Goal: Information Seeking & Learning: Learn about a topic

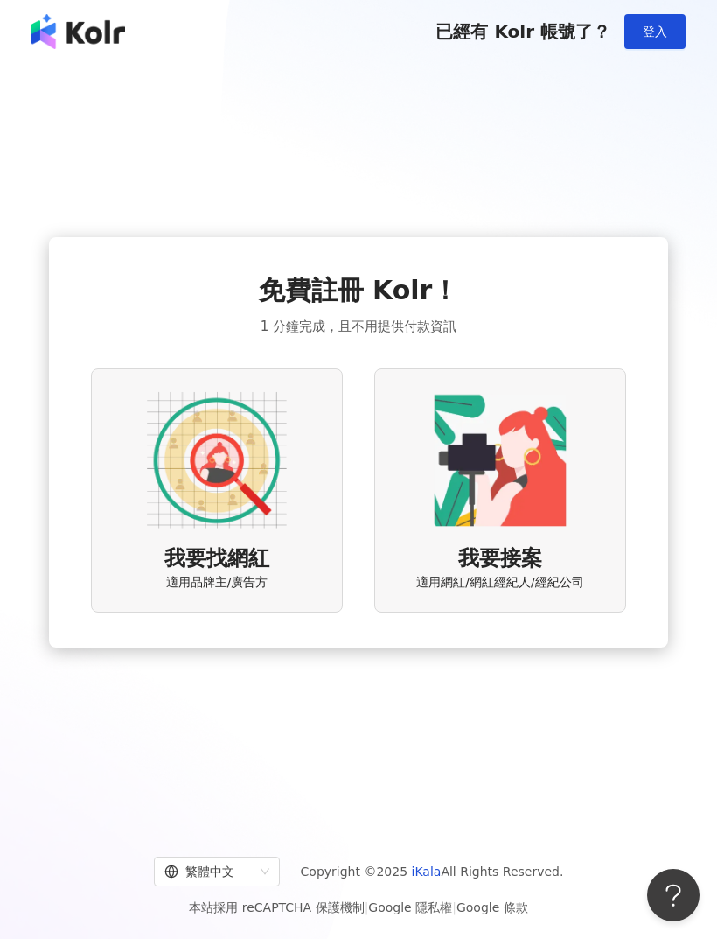
click at [178, 519] on img at bounding box center [217, 460] width 140 height 140
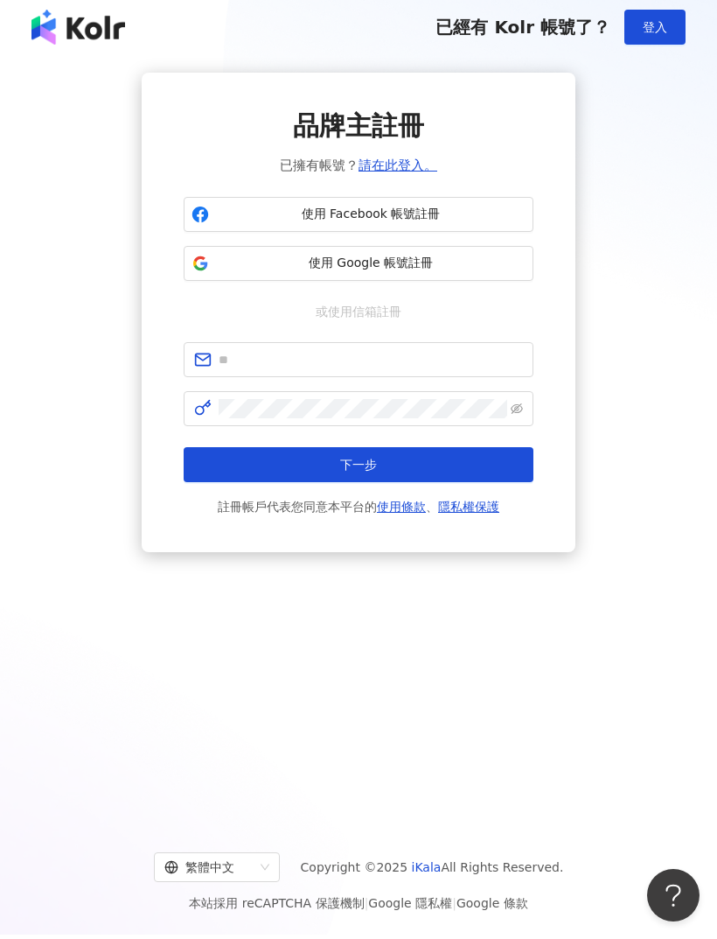
scroll to position [3, 0]
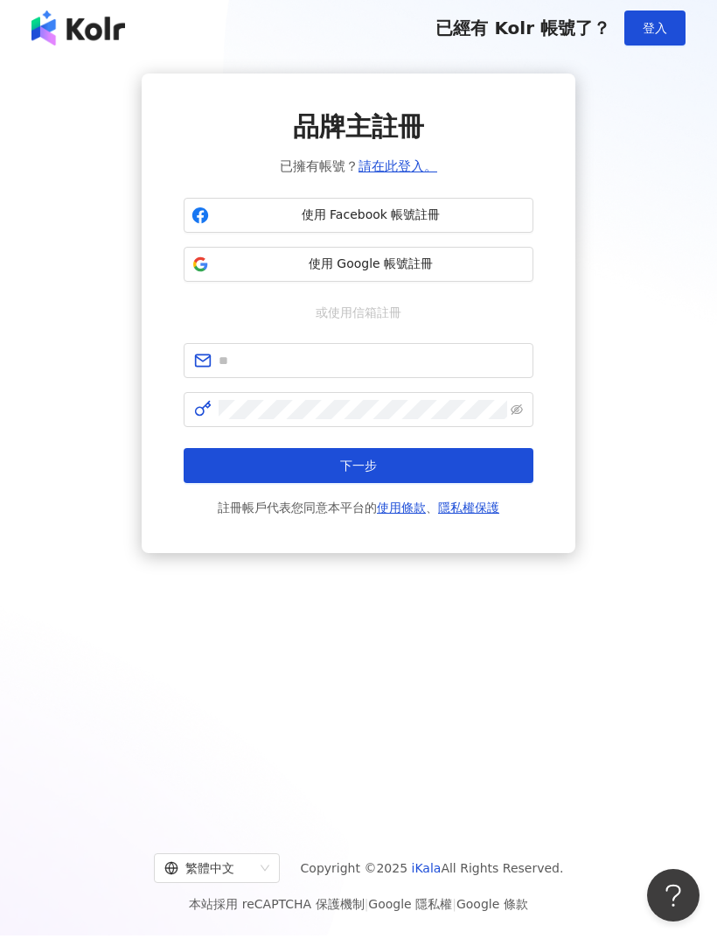
click at [236, 213] on span "使用 Facebook 帳號註冊" at bounding box center [371, 214] width 310 height 17
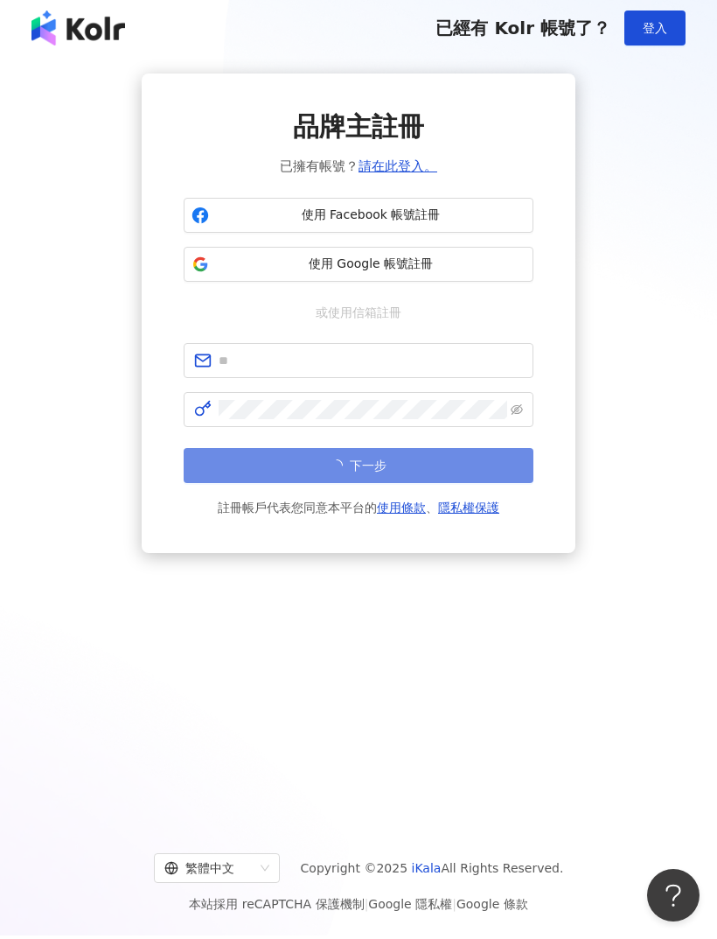
click at [657, 234] on div "品牌主註冊 已擁有帳號？ 請在此登入。 使用 Facebook 帳號註冊 使用 Google 帳號註冊 或使用信箱註冊 下一步 註冊帳戶代表您同意本平台的 使…" at bounding box center [358, 312] width 675 height 479
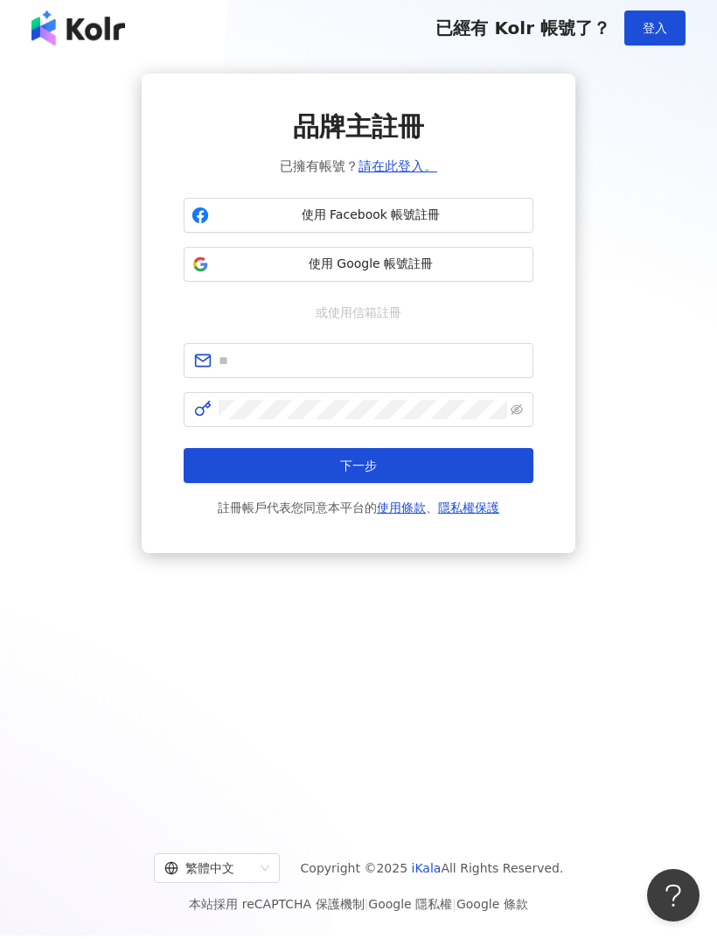
scroll to position [0, 0]
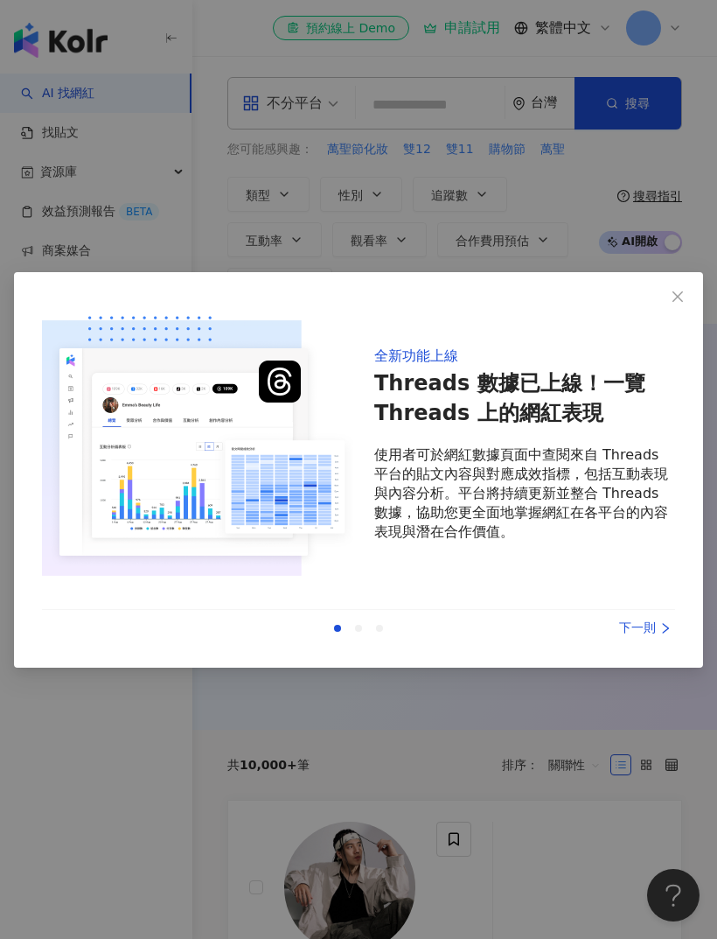
click at [682, 296] on icon "close" at bounding box center [678, 297] width 14 height 14
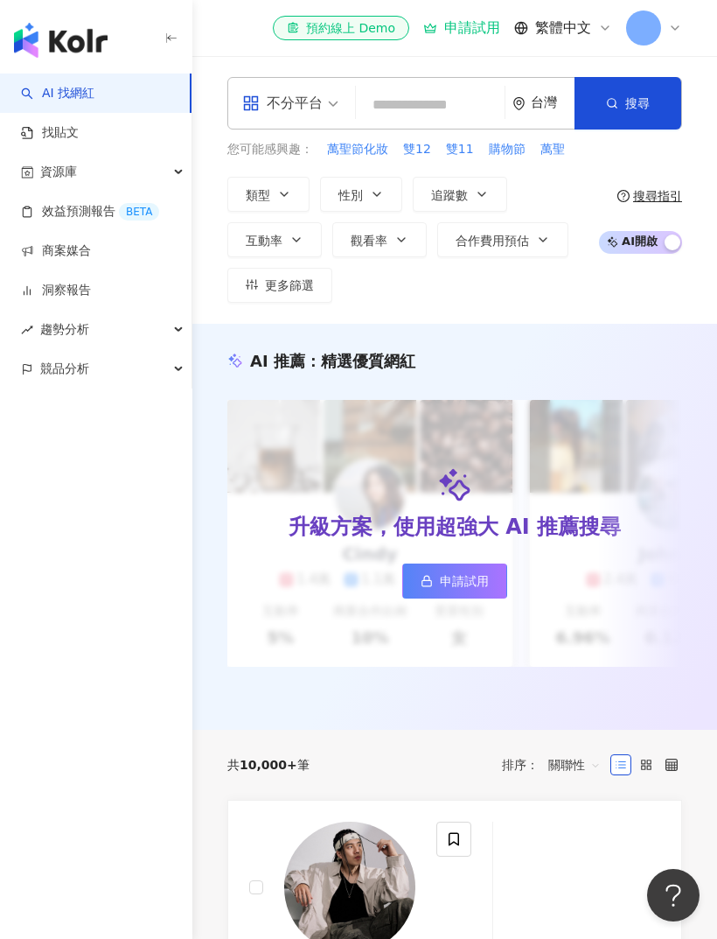
click at [308, 109] on div "不分平台" at bounding box center [282, 103] width 80 height 28
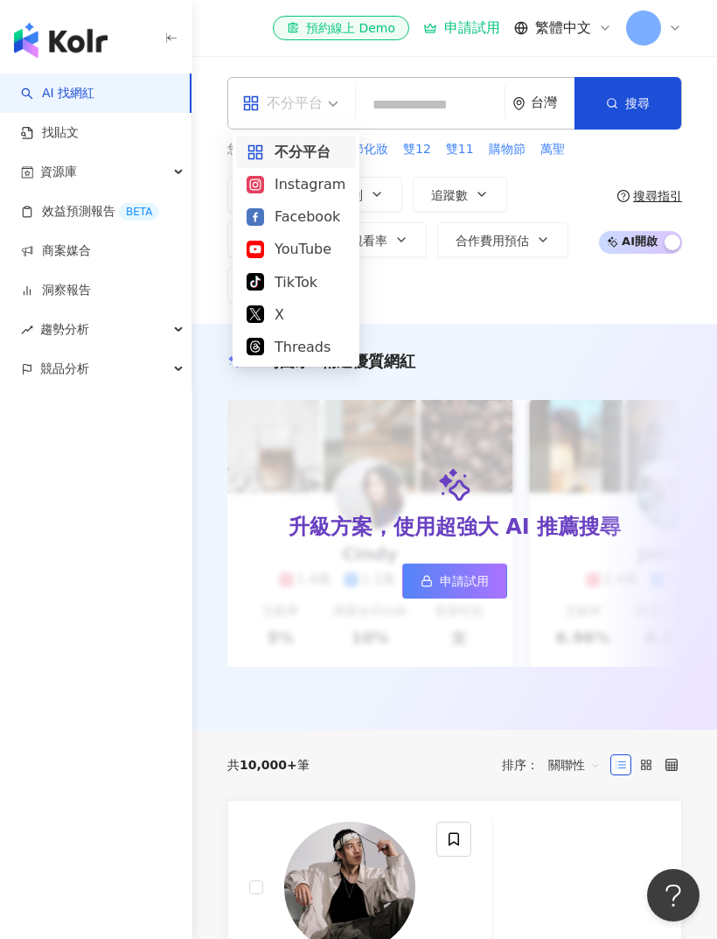
click at [327, 101] on span "不分平台" at bounding box center [290, 103] width 96 height 28
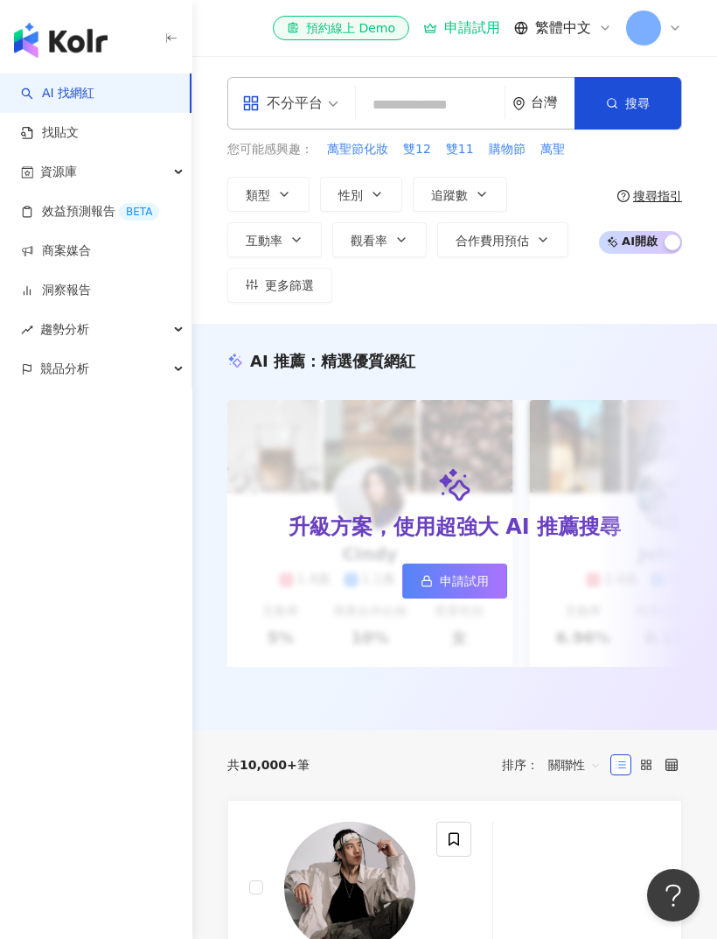
click at [320, 179] on button "性別" at bounding box center [361, 194] width 82 height 35
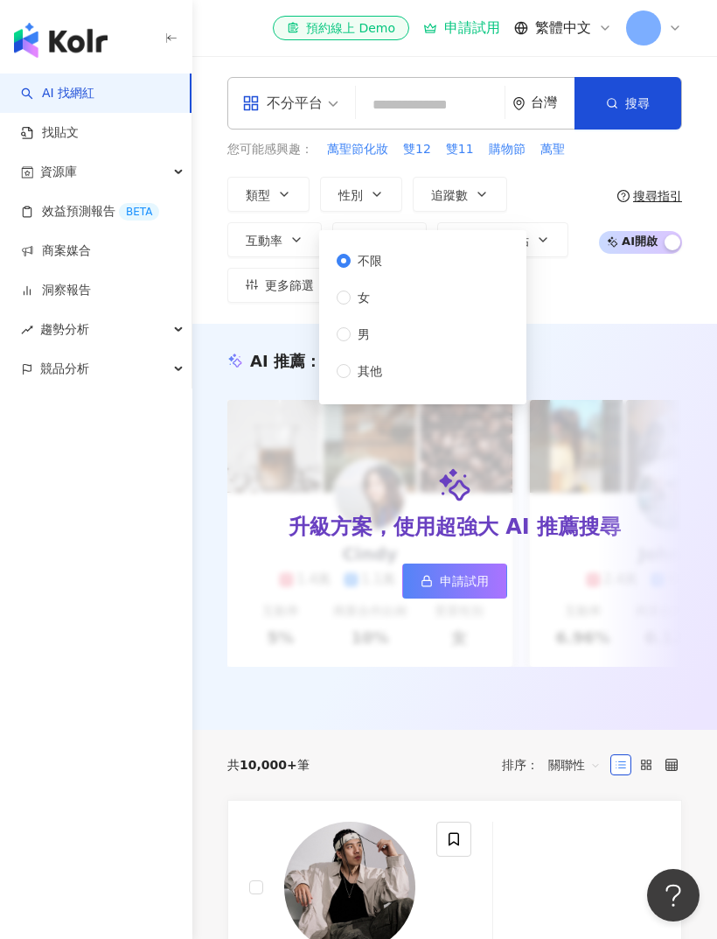
click at [318, 103] on div "不分平台" at bounding box center [282, 103] width 80 height 28
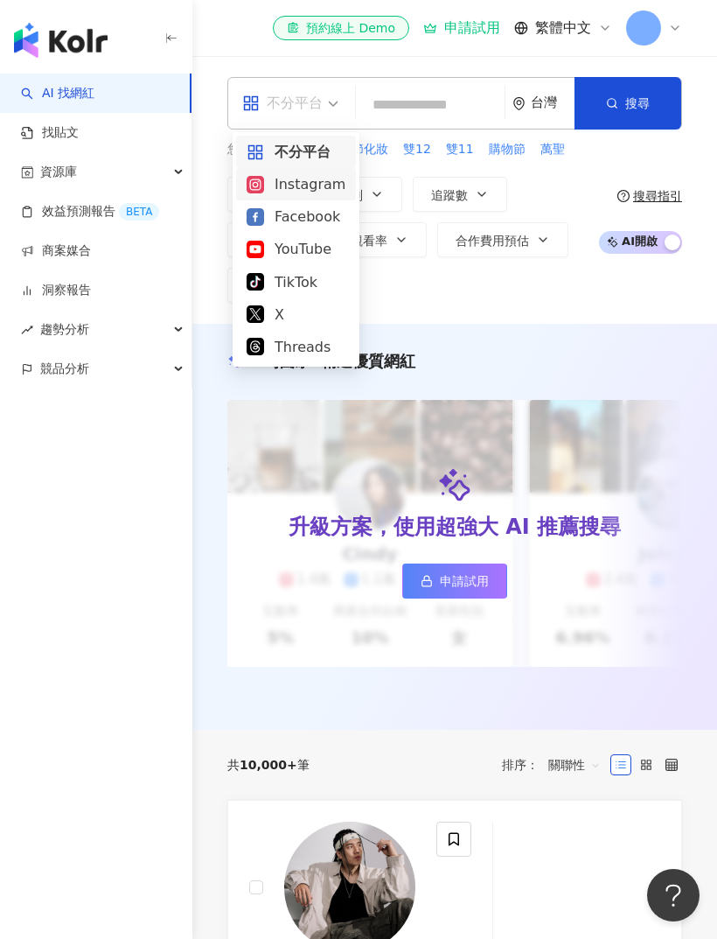
click at [313, 193] on div "Instagram" at bounding box center [296, 184] width 99 height 22
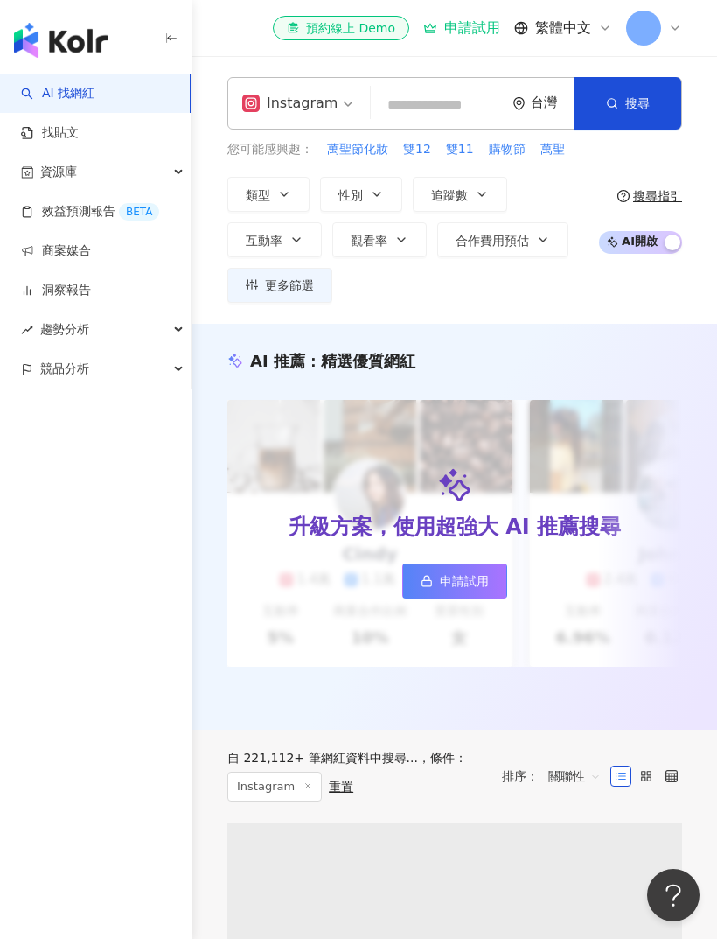
click at [370, 194] on icon "button" at bounding box center [377, 194] width 14 height 14
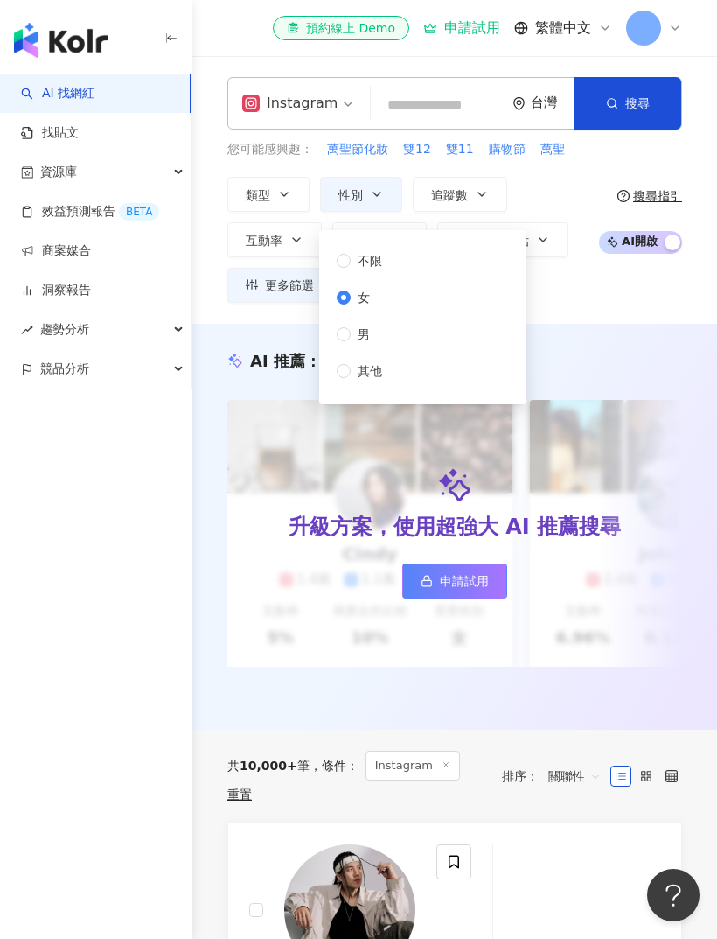
click at [528, 182] on div "類型 性別 追蹤數 互動率 觀看率 合作費用預估 更多篩選 不限 女 男 其他" at bounding box center [408, 240] width 362 height 126
click at [460, 193] on span "追蹤數" at bounding box center [449, 195] width 37 height 14
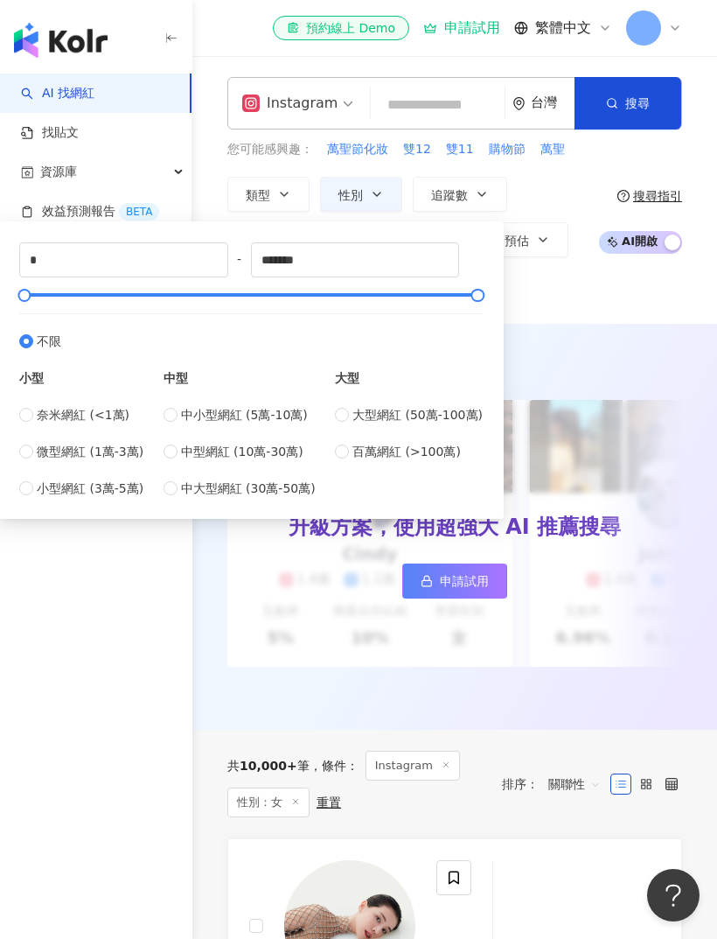
click at [355, 408] on span "大型網紅 (50萬-100萬)" at bounding box center [418, 414] width 130 height 19
type input "******"
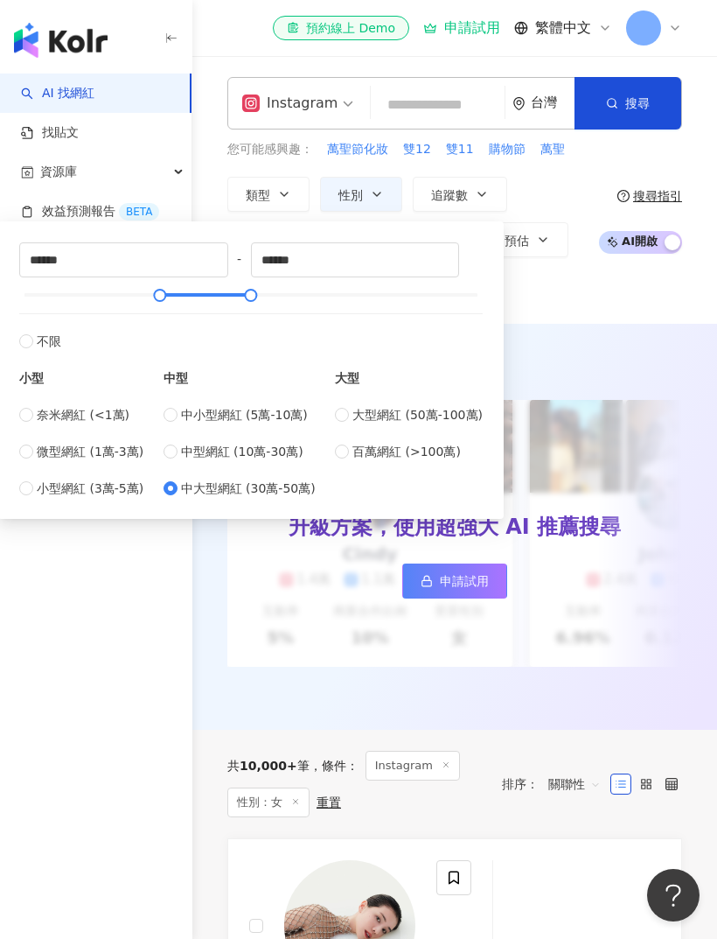
click at [339, 423] on label "大型網紅 (50萬-100萬)" at bounding box center [409, 414] width 148 height 19
type input "******"
click at [535, 295] on div "類型 性別 追蹤數 互動率 觀看率 合作費用預估 更多篩選 不限 女 男 其他 ****** - ****** 不限 小型 奈米網紅 (<1萬) 微型網紅 (…" at bounding box center [408, 240] width 362 height 126
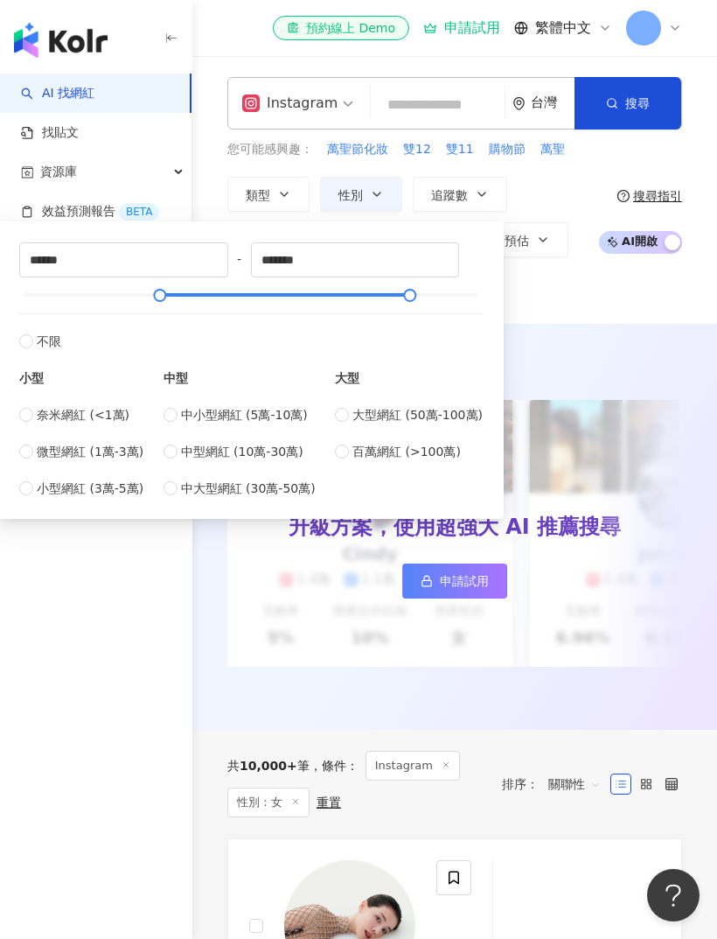
type input "******"
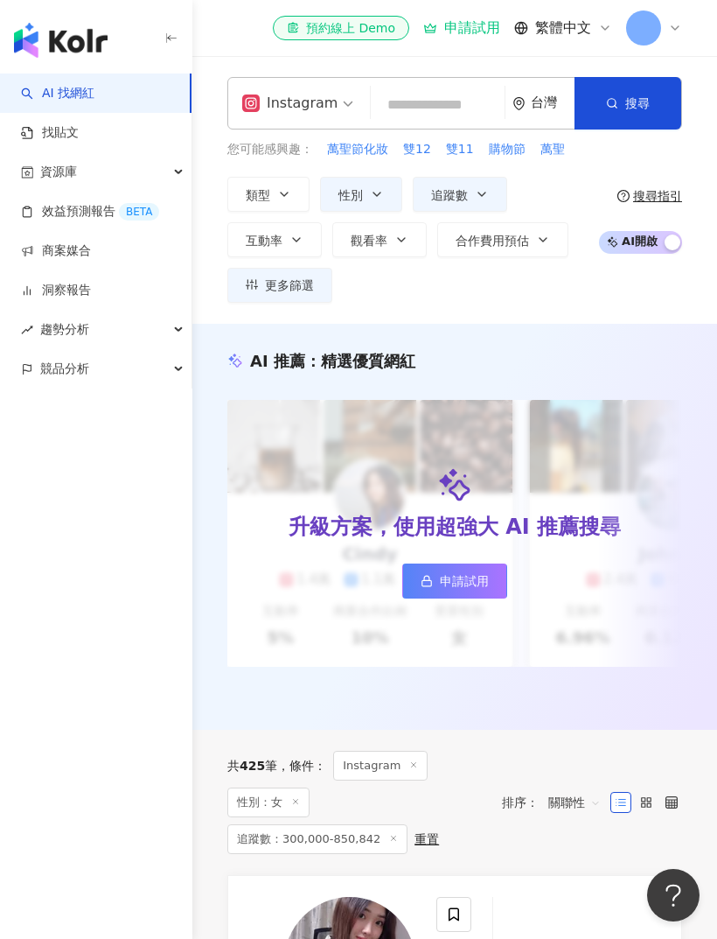
click at [283, 196] on icon "button" at bounding box center [284, 194] width 14 height 14
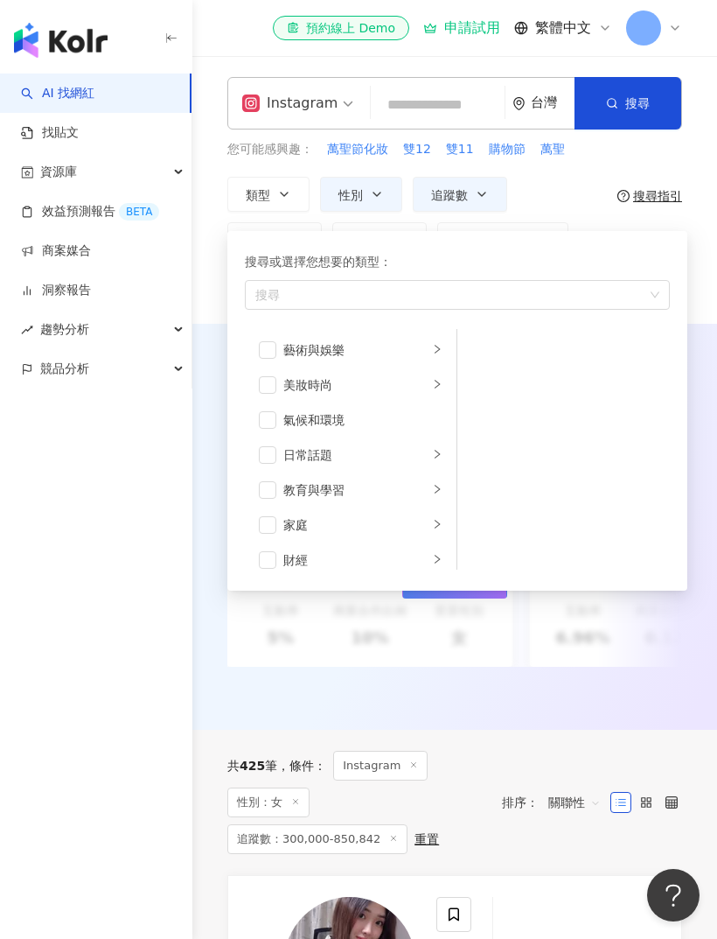
click at [269, 382] on span "button" at bounding box center [267, 384] width 17 height 17
click at [431, 390] on li "美妝時尚" at bounding box center [350, 384] width 205 height 35
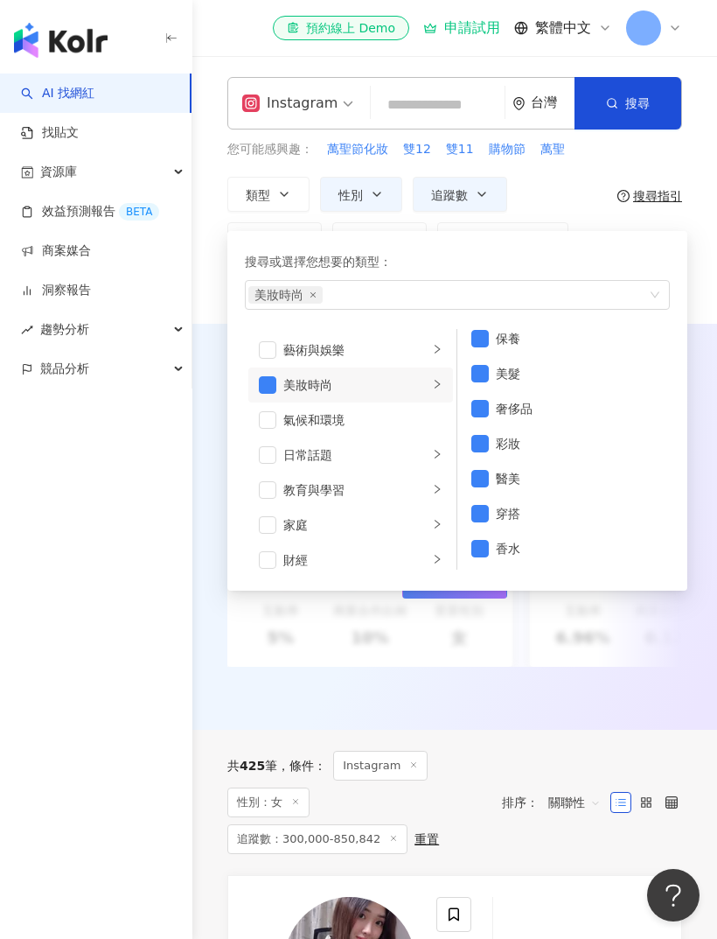
scroll to position [11, 0]
click at [638, 110] on span "搜尋" at bounding box center [638, 103] width 24 height 14
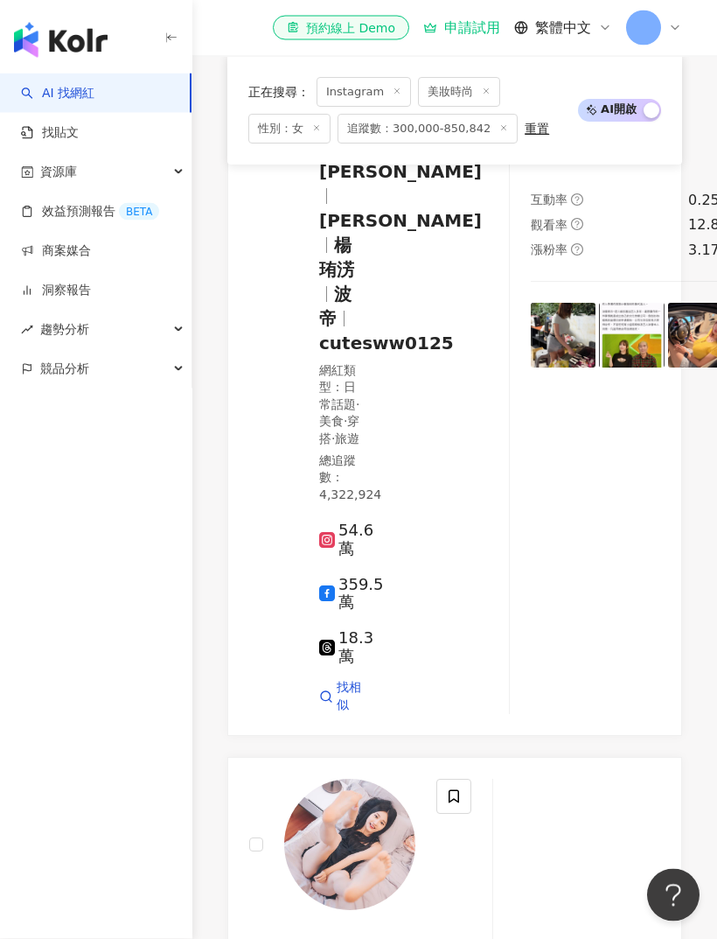
scroll to position [1016, 0]
click at [170, 42] on icon "button" at bounding box center [171, 38] width 14 height 14
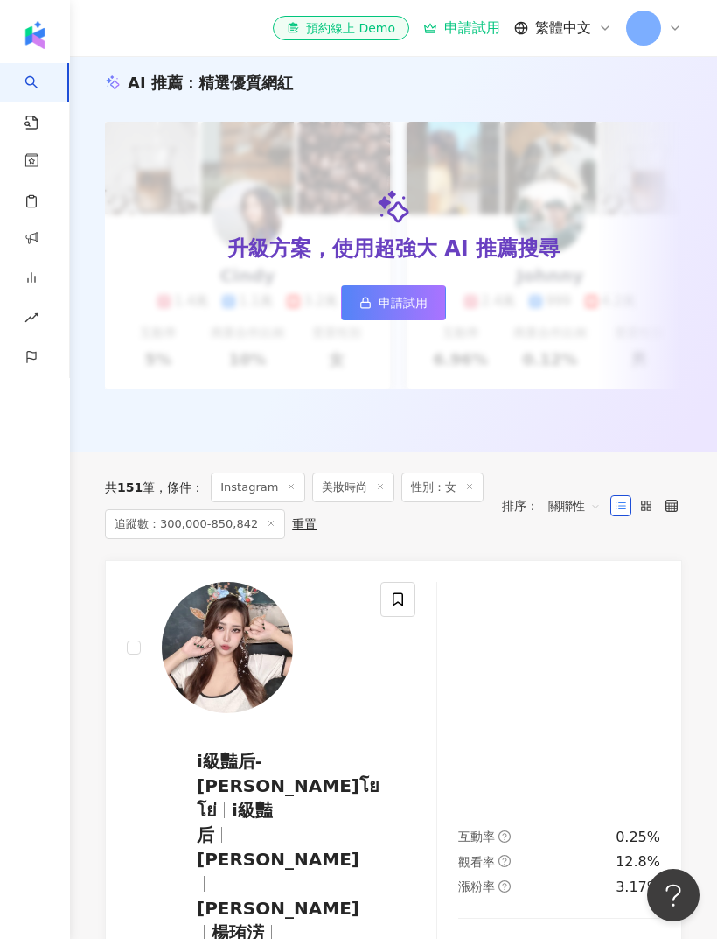
scroll to position [0, 0]
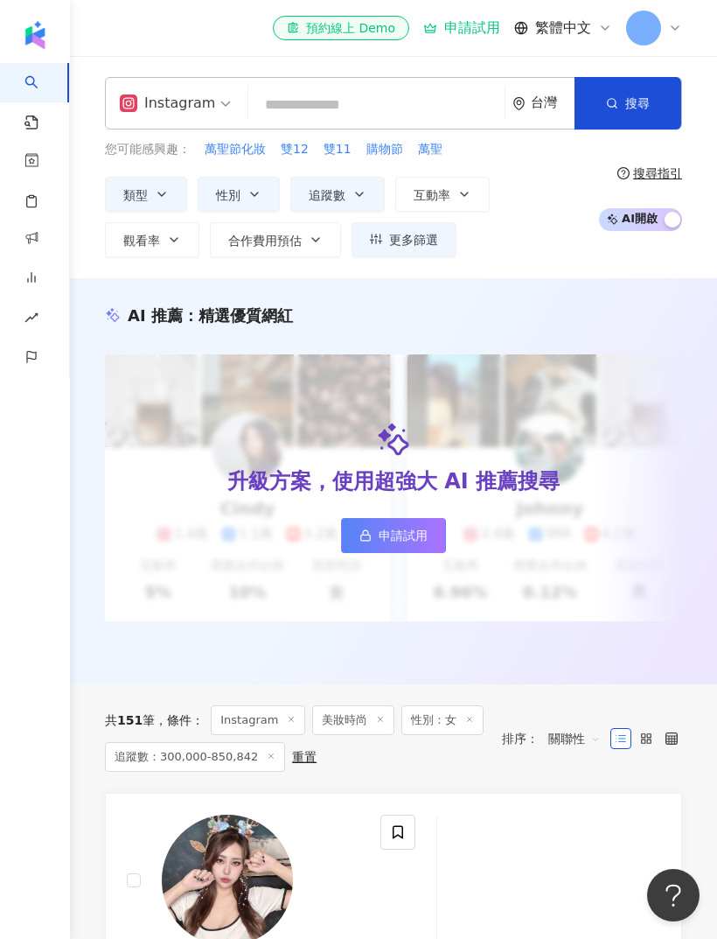
click at [360, 196] on icon "button" at bounding box center [360, 194] width 14 height 14
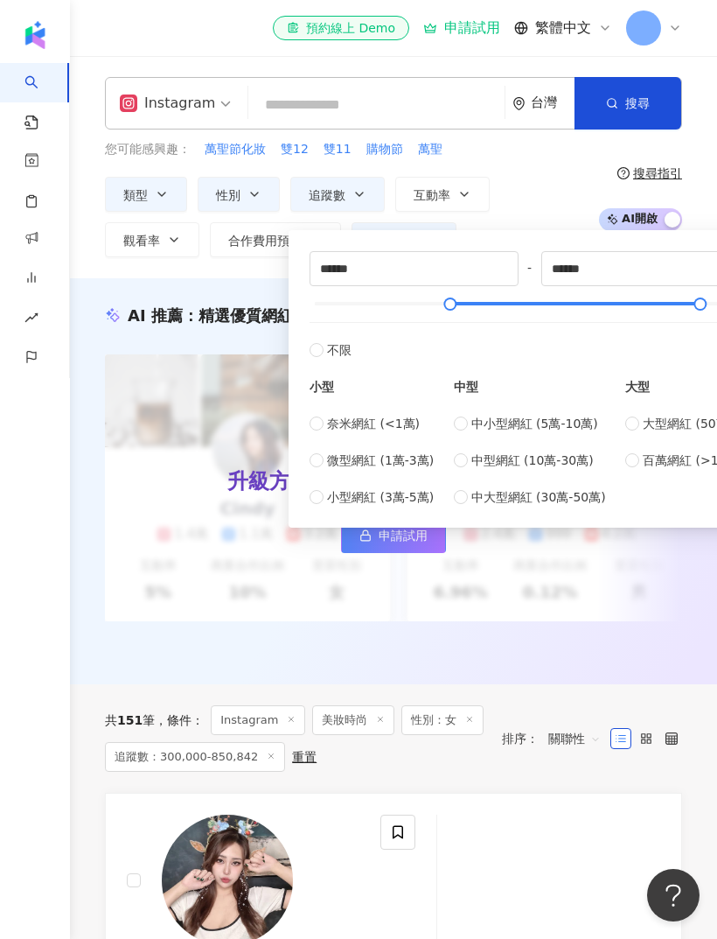
click at [458, 200] on button "互動率" at bounding box center [442, 194] width 94 height 35
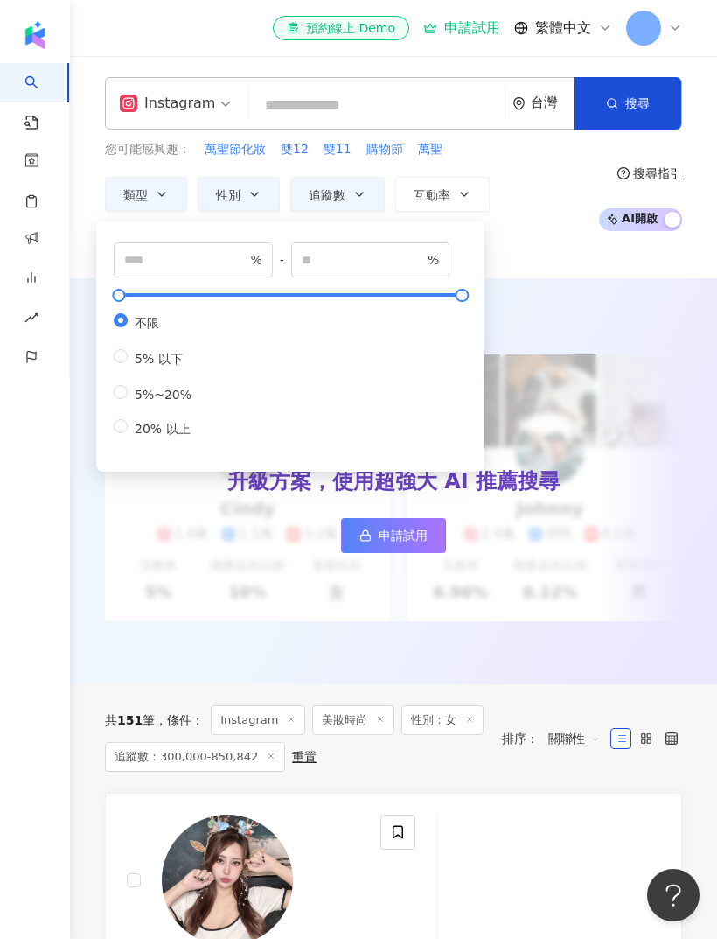
click at [539, 235] on div "類型 性別 追蹤數 互動率 觀看率 合作費用預估 更多篩選 不限 女 男 其他 ****** - ****** 不限 小型 奈米網紅 (<1萬) 微型網紅 (…" at bounding box center [347, 217] width 485 height 80
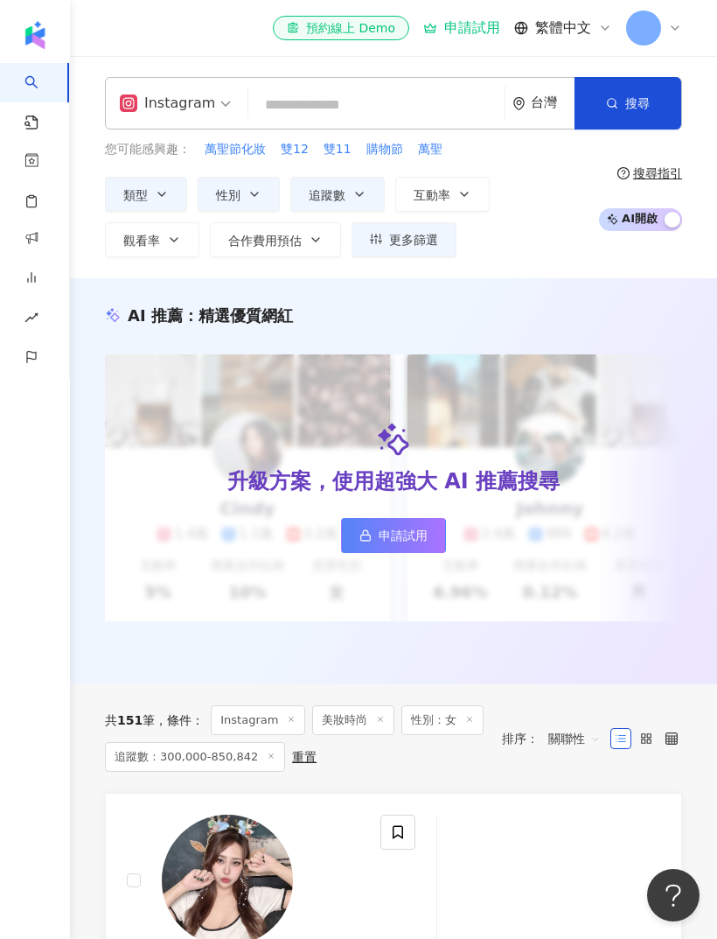
click at [518, 232] on div "類型 性別 追蹤數 互動率 觀看率 合作費用預估 更多篩選 不限 女 男 其他 ****** - ****** 不限 小型 奈米網紅 (<1萬) 微型網紅 (…" at bounding box center [347, 217] width 485 height 80
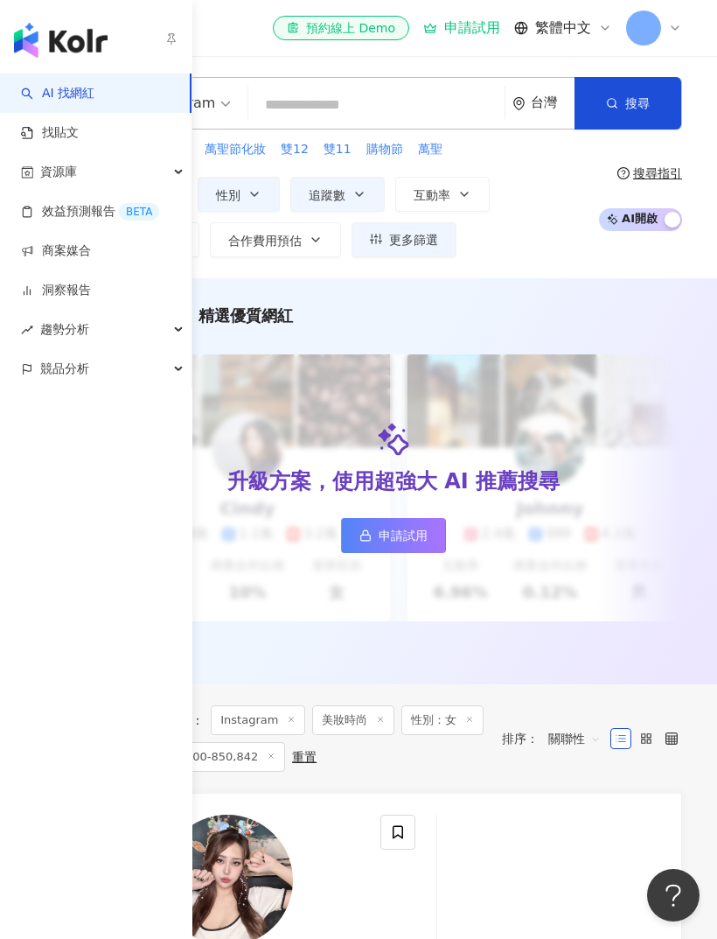
click at [156, 206] on link "效益預測報告 BETA" at bounding box center [90, 211] width 138 height 17
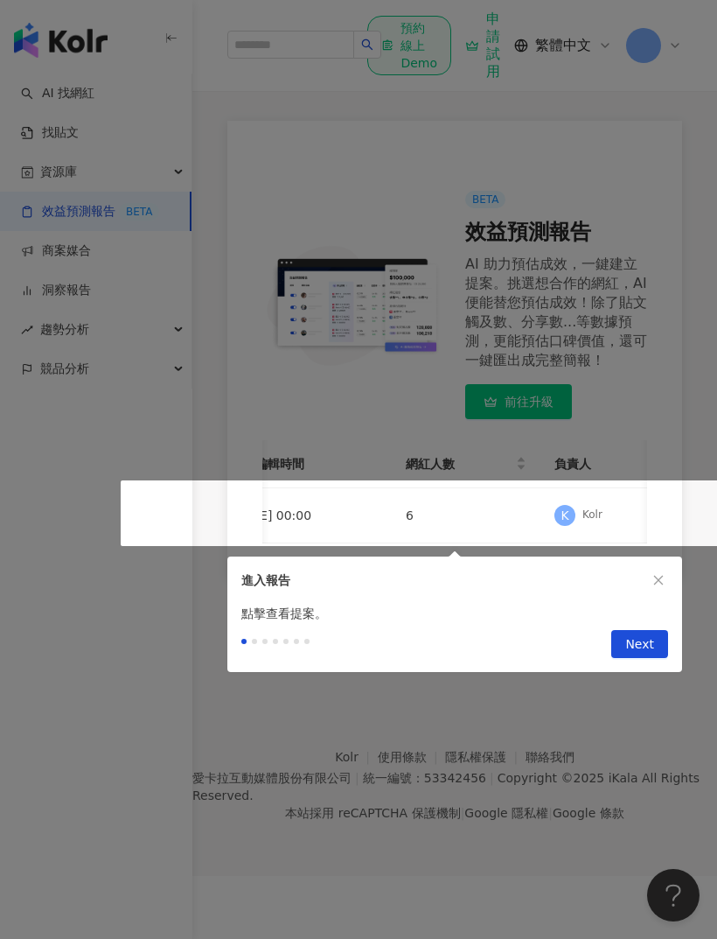
scroll to position [79, 0]
click at [658, 577] on icon "close" at bounding box center [659, 580] width 12 height 12
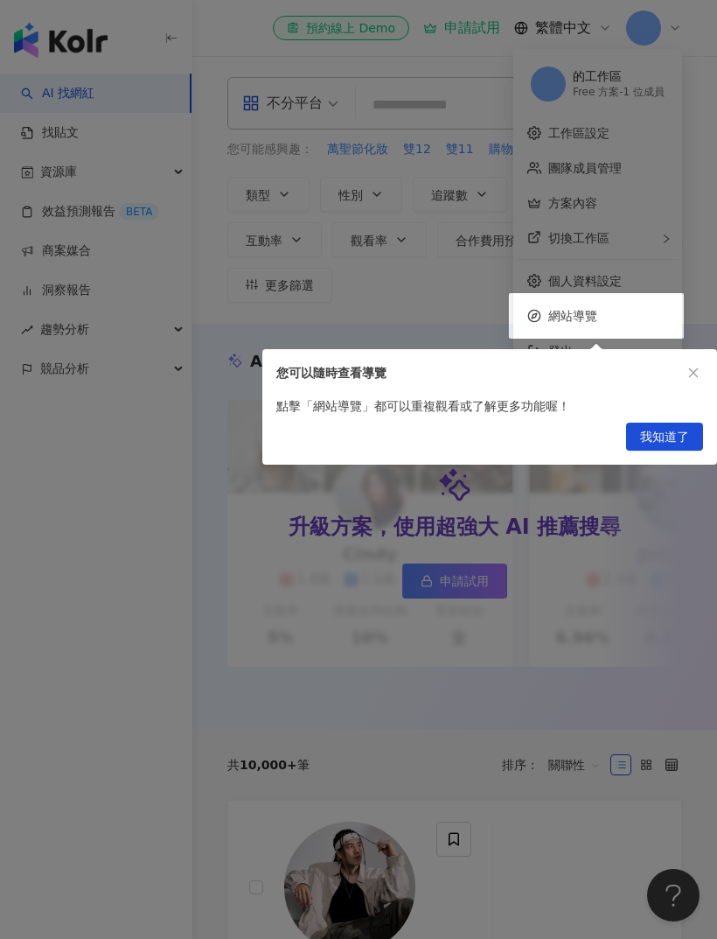
click at [697, 368] on icon "close" at bounding box center [694, 373] width 12 height 12
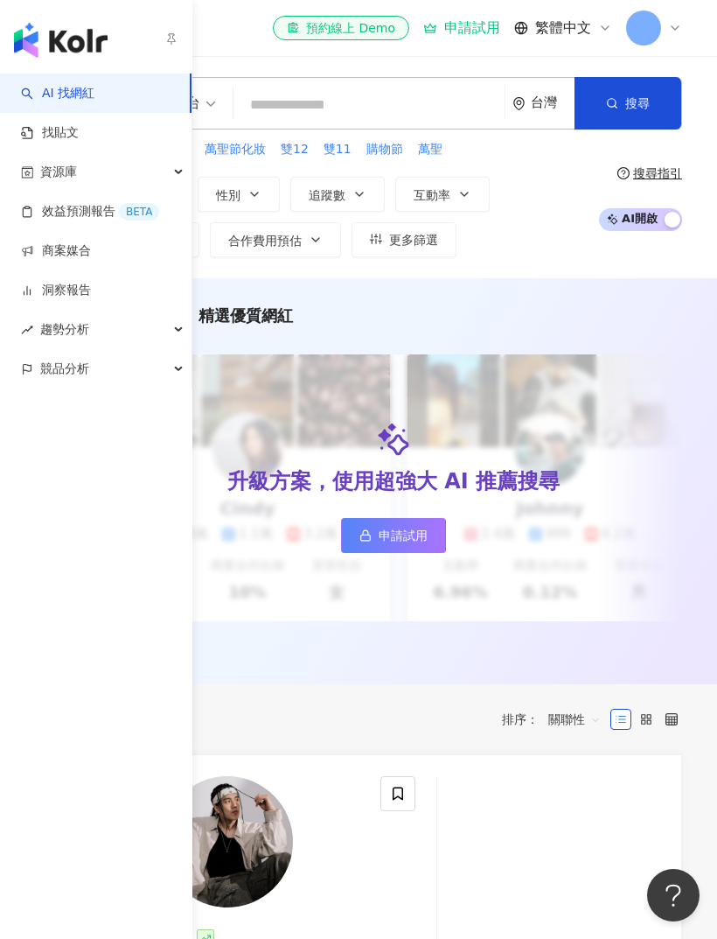
click at [91, 254] on link "商案媒合" at bounding box center [56, 250] width 70 height 17
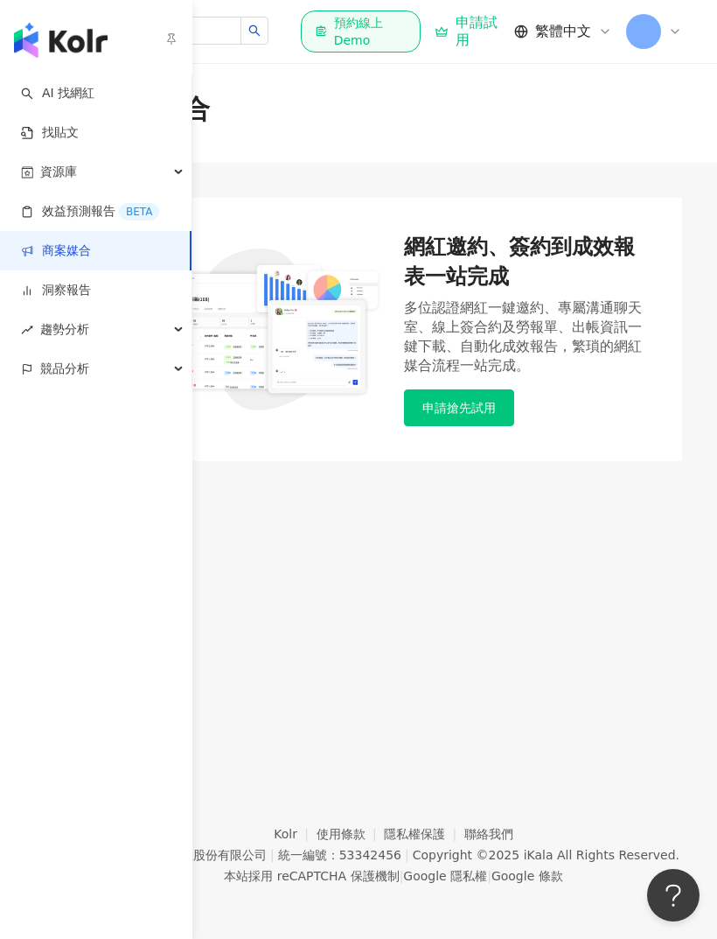
click at [91, 250] on link "商案媒合" at bounding box center [56, 250] width 70 height 17
click at [118, 371] on div "競品分析" at bounding box center [96, 368] width 192 height 39
click at [91, 252] on link "商案媒合" at bounding box center [56, 250] width 70 height 17
click at [91, 251] on link "商案媒合" at bounding box center [56, 250] width 70 height 17
click at [145, 332] on div "趨勢分析" at bounding box center [96, 329] width 192 height 39
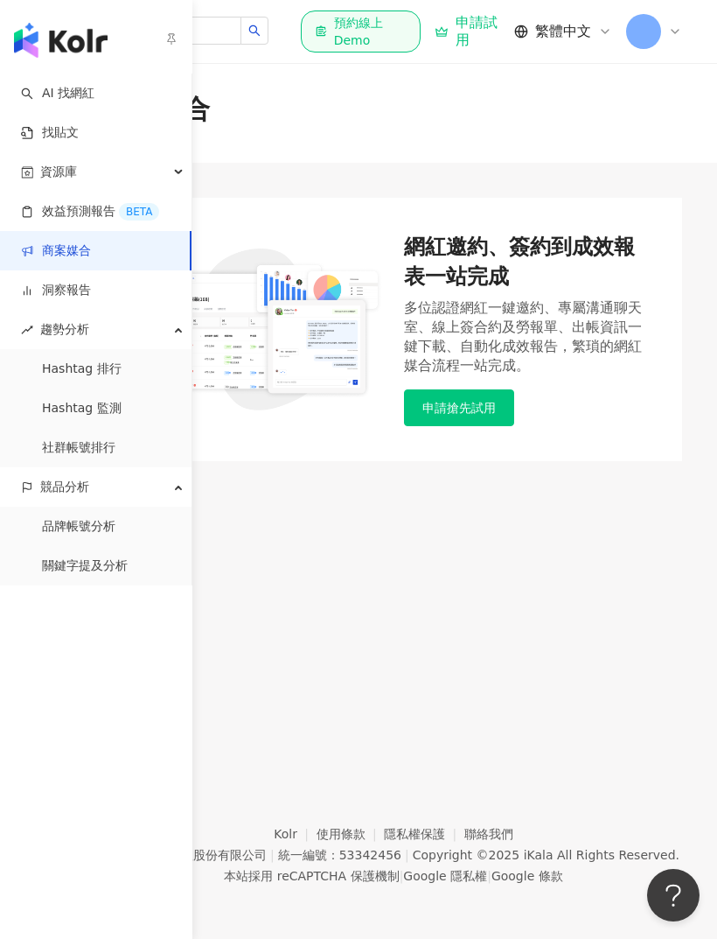
click at [102, 522] on link "品牌帳號分析" at bounding box center [78, 526] width 73 height 17
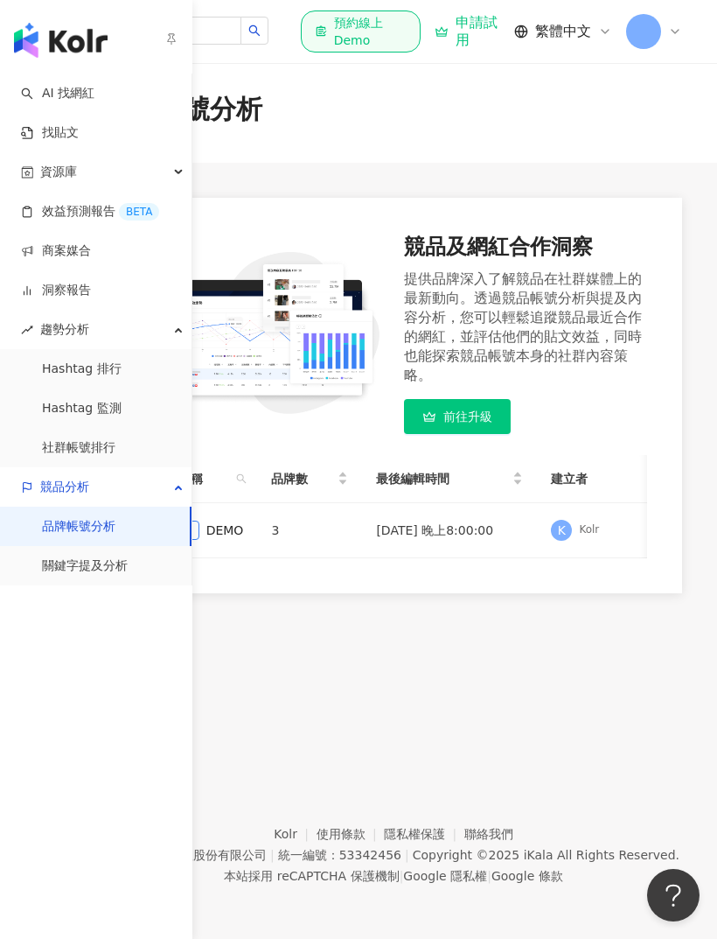
click at [459, 654] on div "品牌帳號分析 競品及網紅合作洞察 提供品牌深入了解競品在社群媒體上的最新動向。透過競品帳號分析與提及內容分析，您可以輕鬆追蹤競品最近合作的網紅，並評估他們的貼…" at bounding box center [393, 400] width 647 height 688
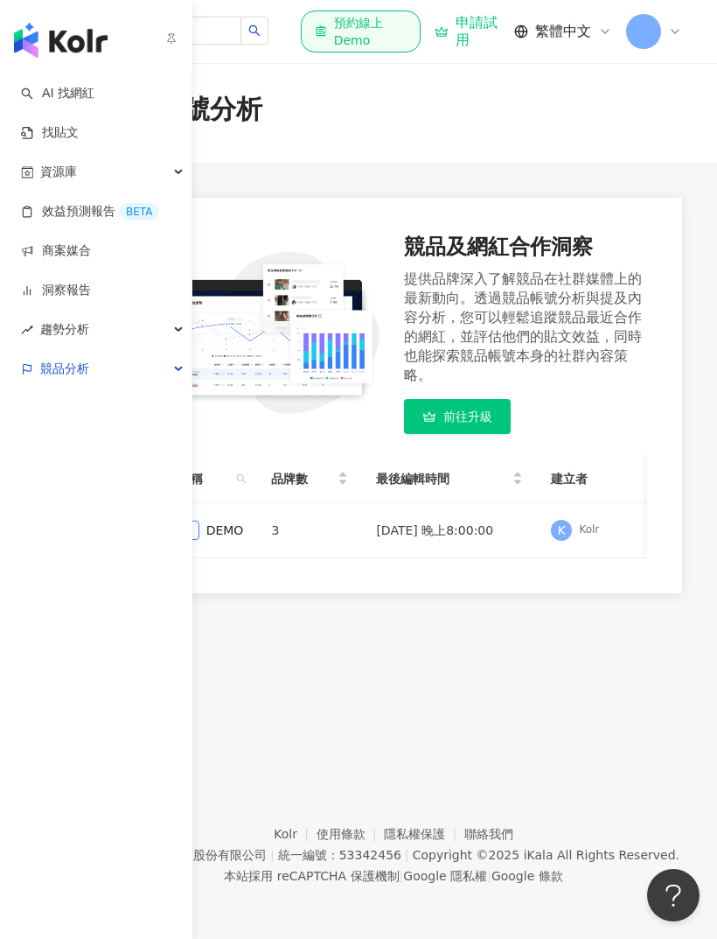
click at [48, 124] on link "找貼文" at bounding box center [50, 132] width 58 height 17
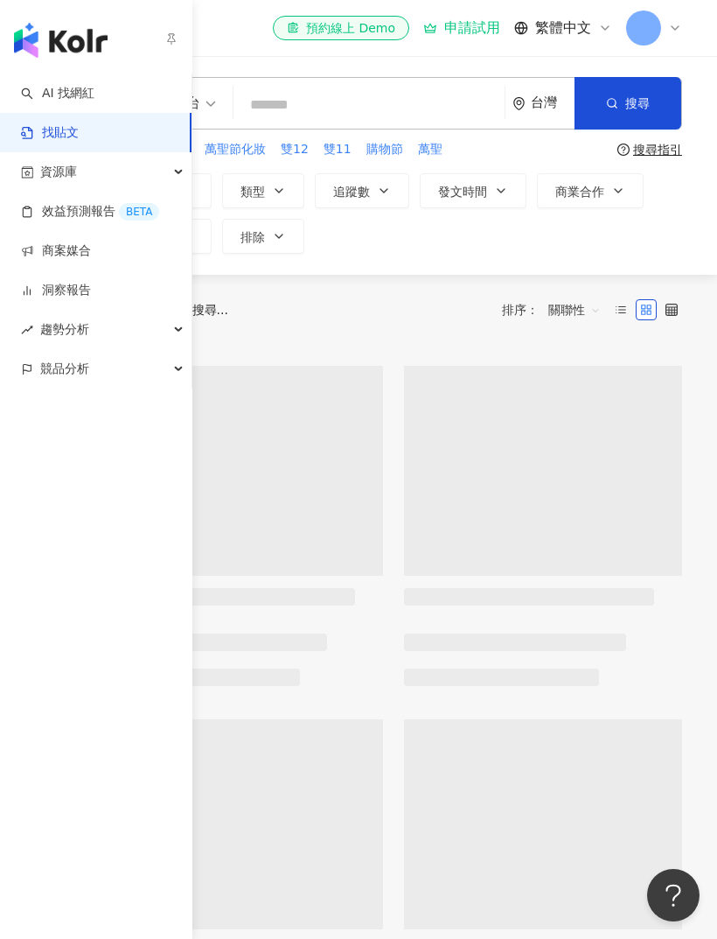
click at [490, 248] on div "內容形式 類型 追蹤數 發文時間 商業合作 官方帳號 排除" at bounding box center [393, 213] width 577 height 80
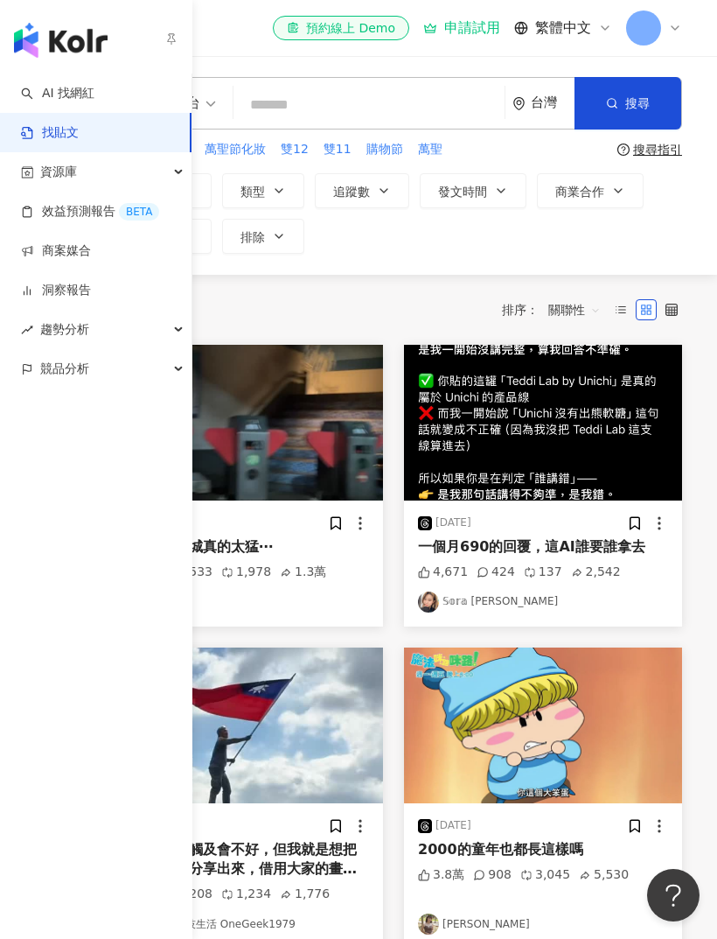
click at [168, 376] on div "競品分析" at bounding box center [96, 368] width 192 height 39
click at [180, 335] on div "趨勢分析" at bounding box center [96, 329] width 192 height 39
click at [91, 298] on link "洞察報告" at bounding box center [56, 290] width 70 height 17
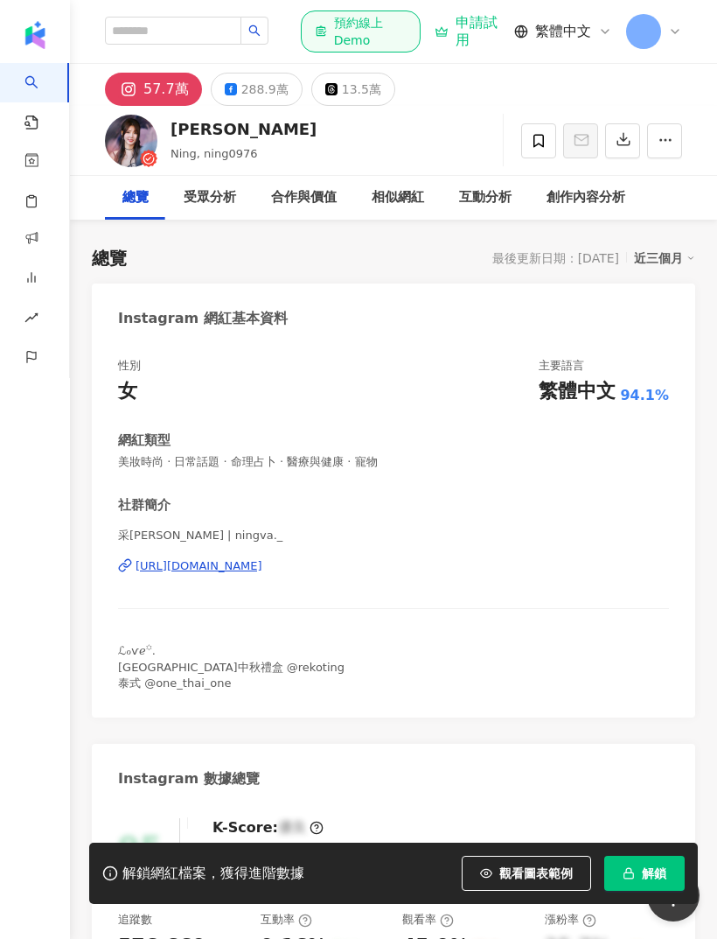
click at [262, 558] on div "[URL][DOMAIN_NAME]" at bounding box center [199, 566] width 127 height 16
click at [262, 570] on div "[URL][DOMAIN_NAME]" at bounding box center [199, 566] width 127 height 16
